Goal: Find contact information: Find contact information

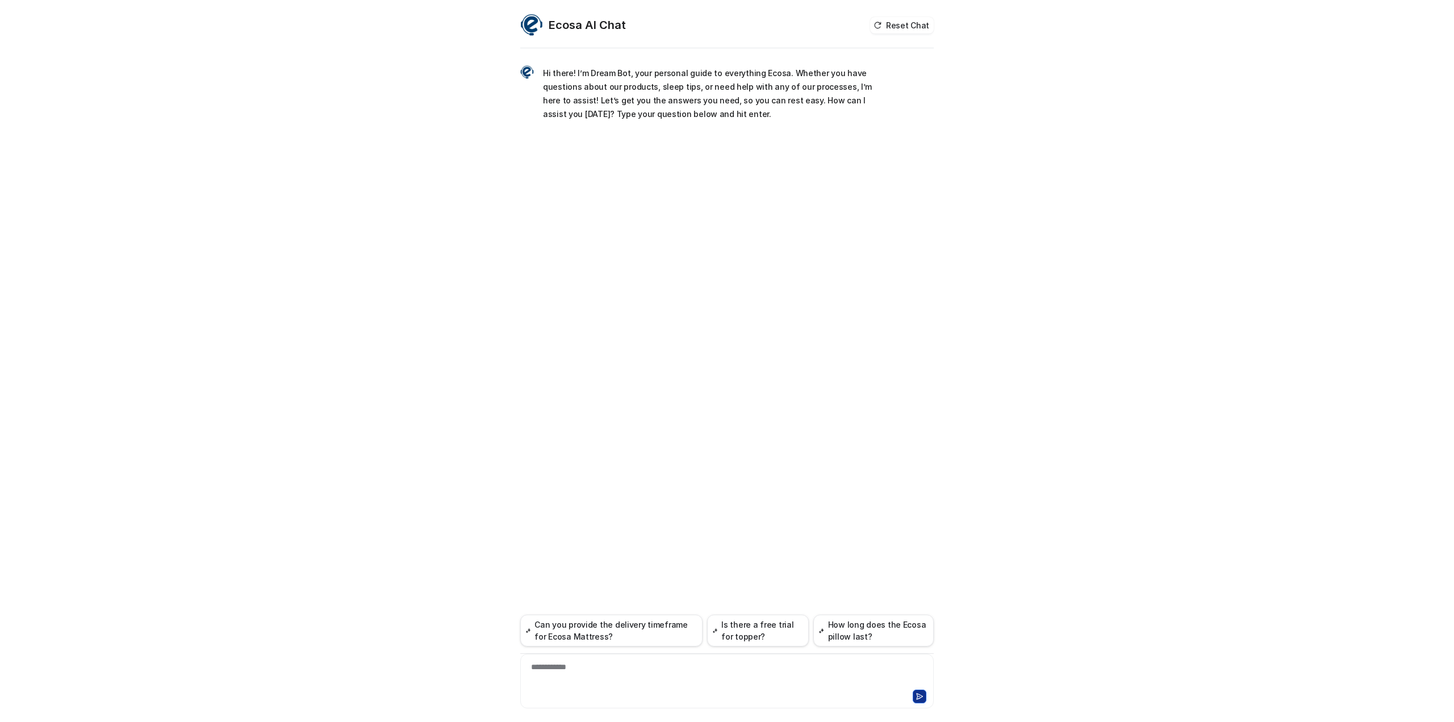
click at [606, 670] on div "**********" at bounding box center [727, 674] width 408 height 26
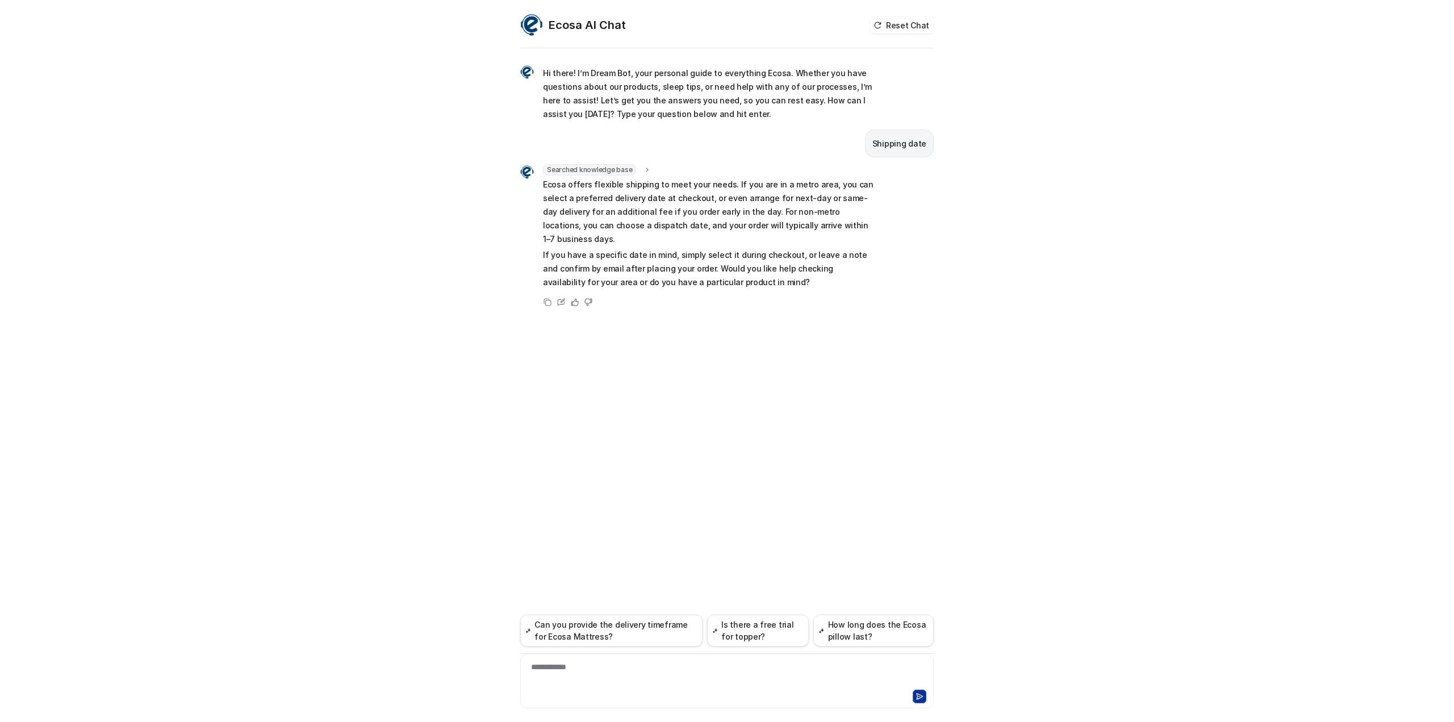
click at [612, 677] on div "**********" at bounding box center [727, 674] width 408 height 26
drag, startPoint x: 609, startPoint y: 671, endPoint x: 513, endPoint y: 671, distance: 95.4
click at [513, 671] on div "Ecosa AI Chat Reset Chat Hi there! I’m Dream Bot, your personal guide to everyt…" at bounding box center [727, 368] width 432 height 708
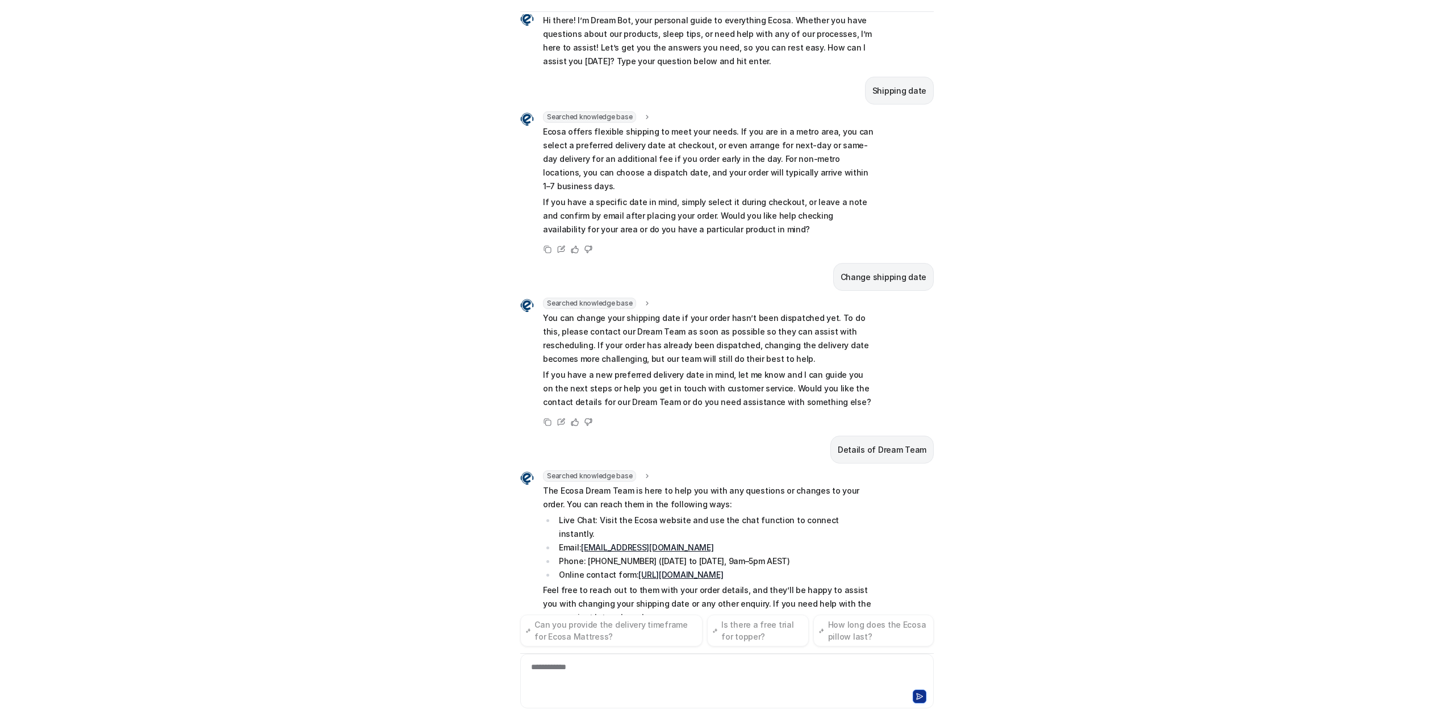
scroll to position [30, 0]
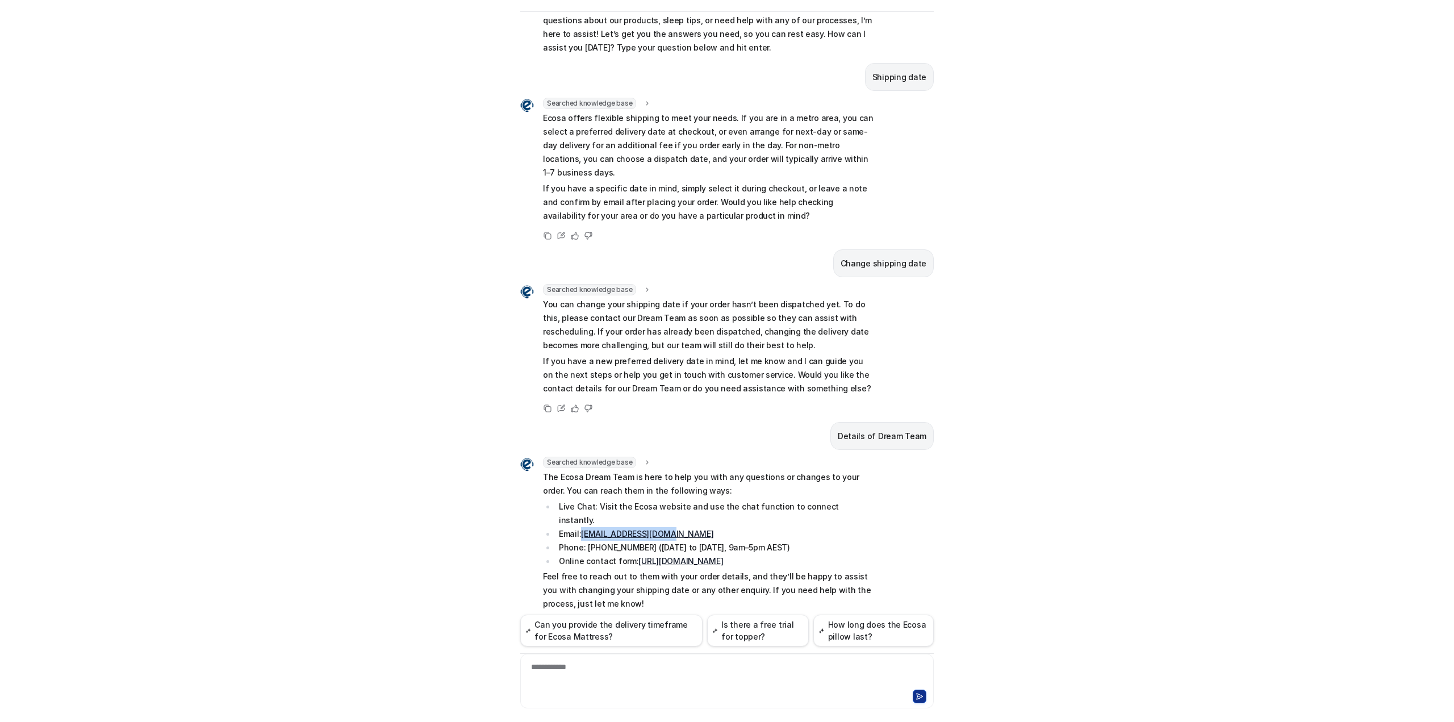
drag, startPoint x: 647, startPoint y: 503, endPoint x: 579, endPoint y: 505, distance: 68.2
click at [579, 527] on li "Email: [EMAIL_ADDRESS][DOMAIN_NAME]" at bounding box center [715, 534] width 320 height 14
copy link "[EMAIL_ADDRESS][DOMAIN_NAME]"
drag, startPoint x: 153, startPoint y: 210, endPoint x: 250, endPoint y: 210, distance: 97.1
click at [153, 210] on div "Ecosa AI Chat Reset Chat Hi there! I’m Dream Bot, your personal guide to everyt…" at bounding box center [727, 361] width 1454 height 722
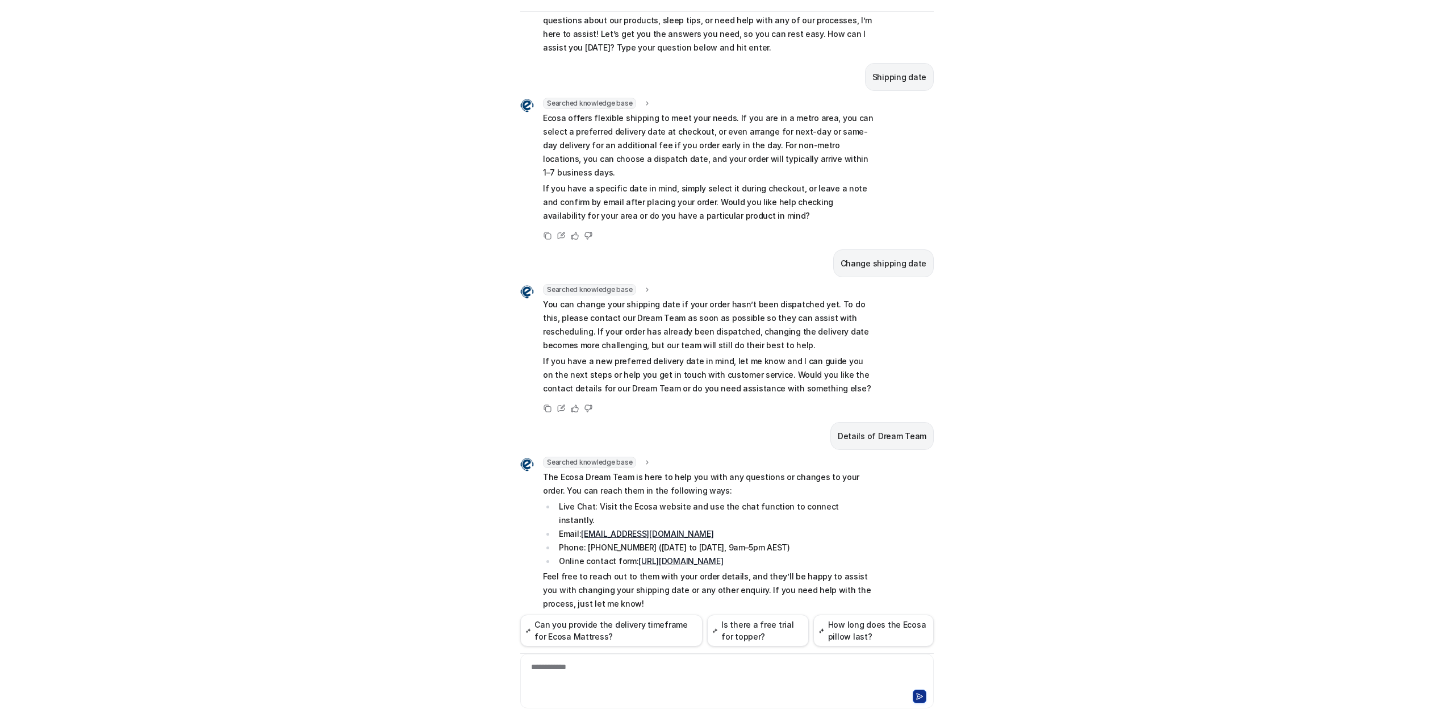
scroll to position [0, 0]
